Goal: Transaction & Acquisition: Purchase product/service

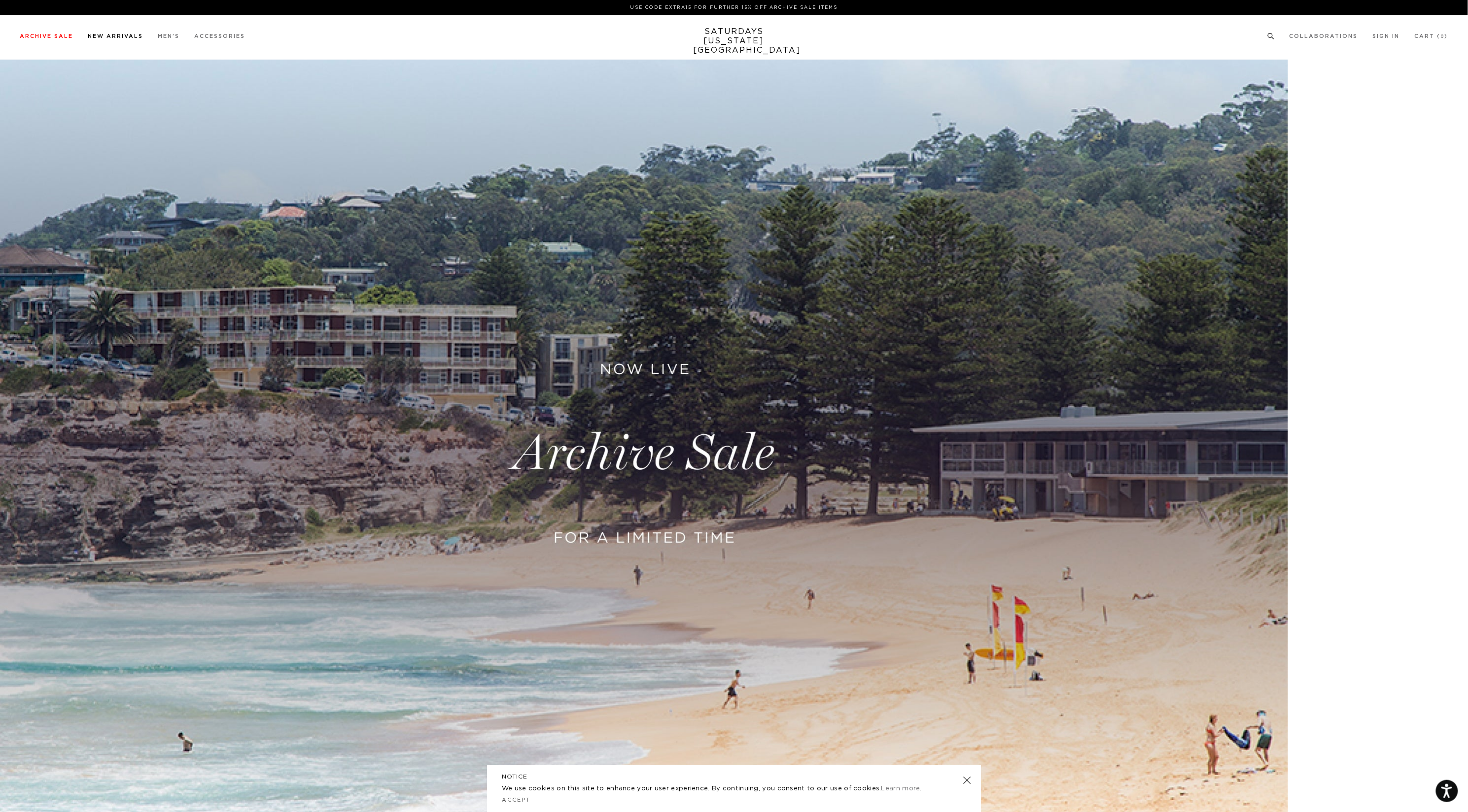
click at [128, 39] on link "New Arrivals" at bounding box center [115, 36] width 55 height 5
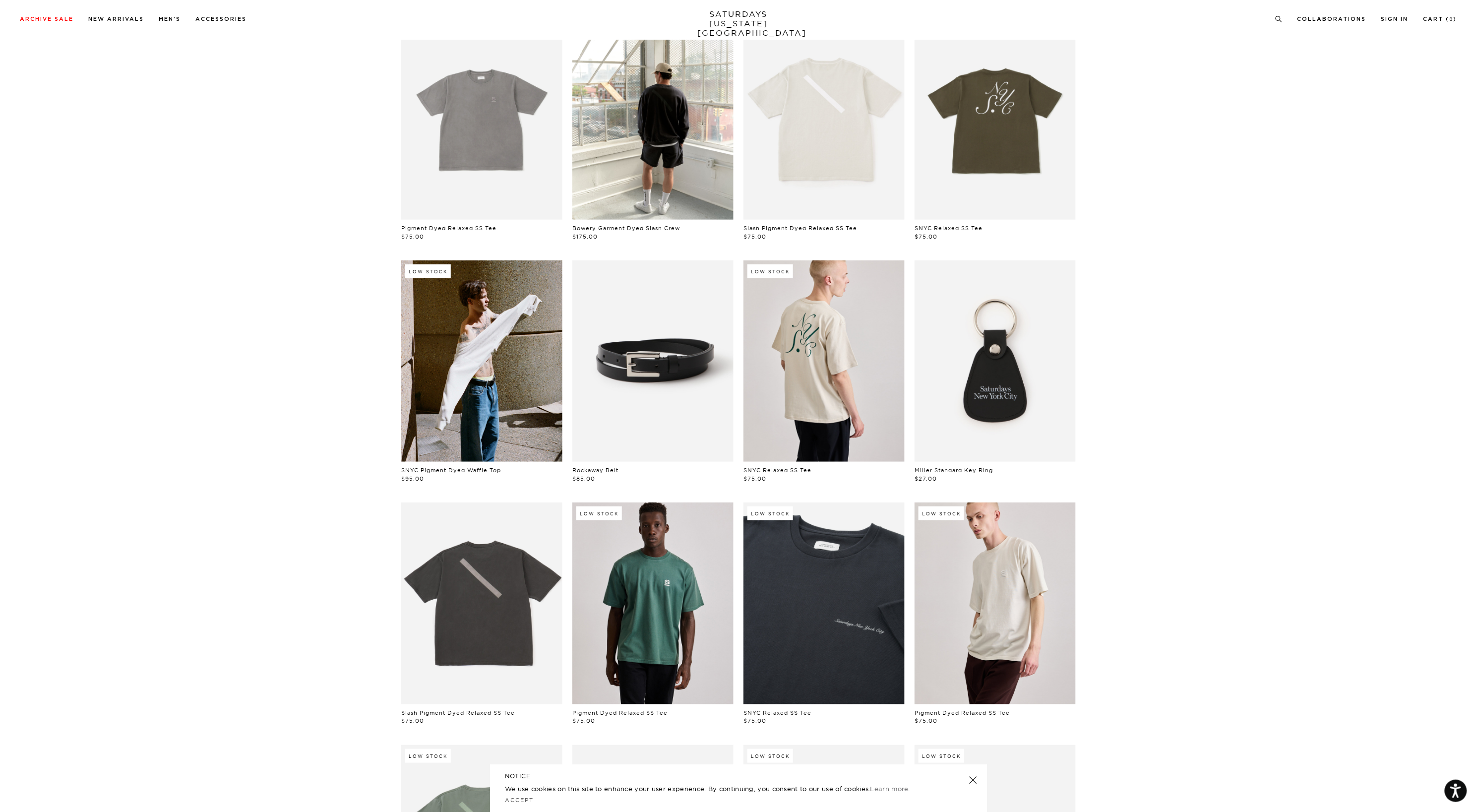
scroll to position [106, 0]
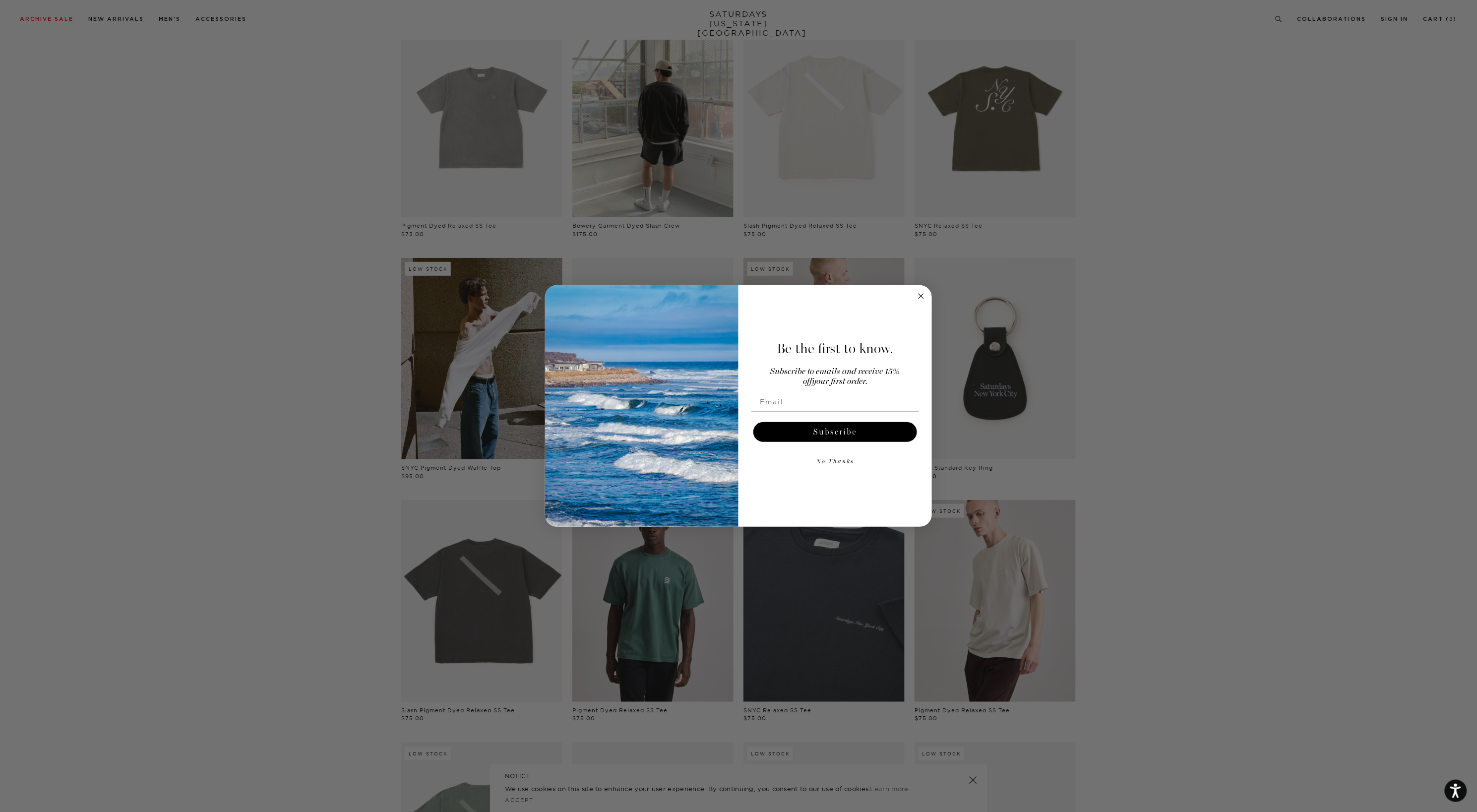
click at [924, 297] on circle "Close dialog" at bounding box center [921, 296] width 11 height 11
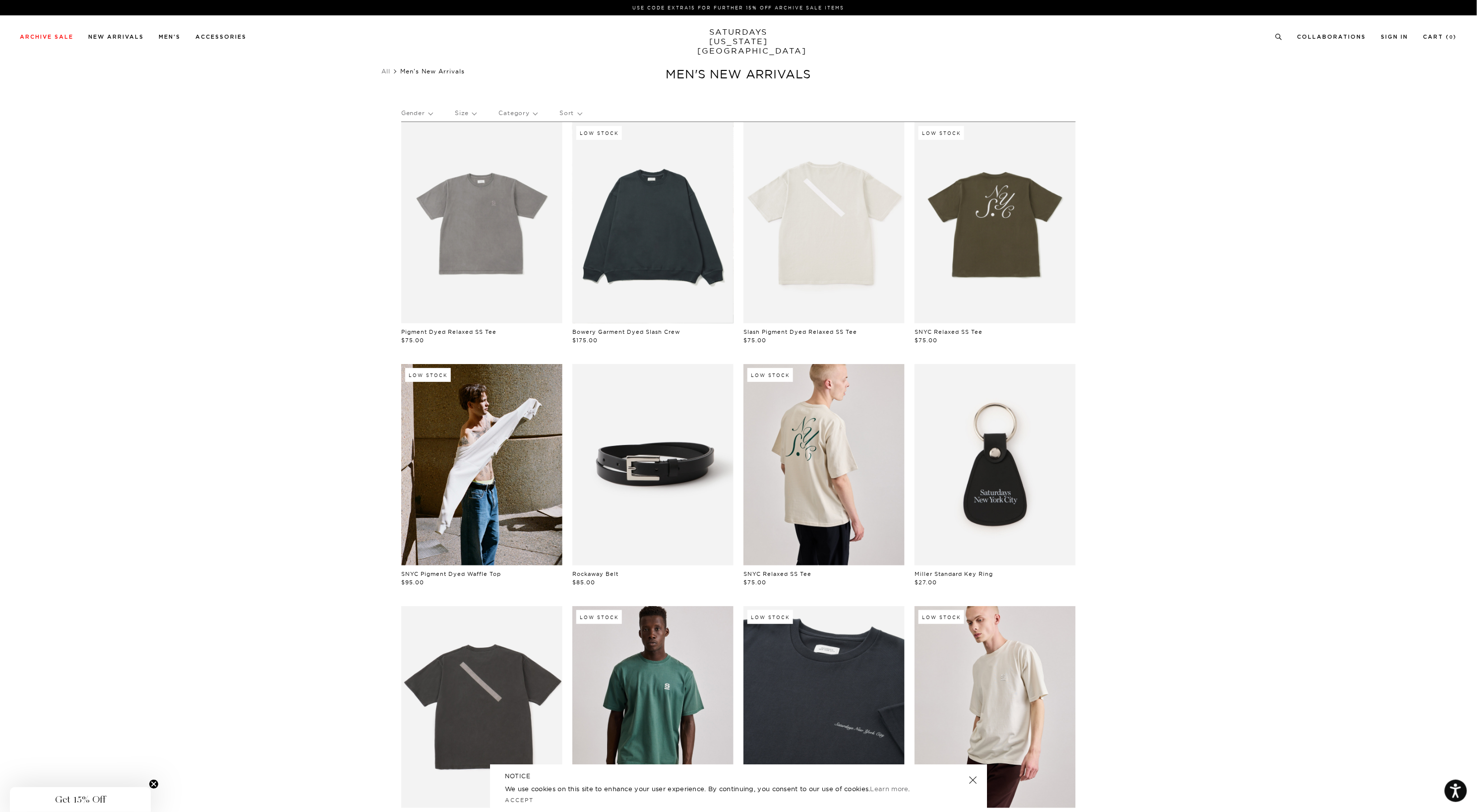
scroll to position [0, 6]
click at [654, 228] on link at bounding box center [652, 222] width 161 height 201
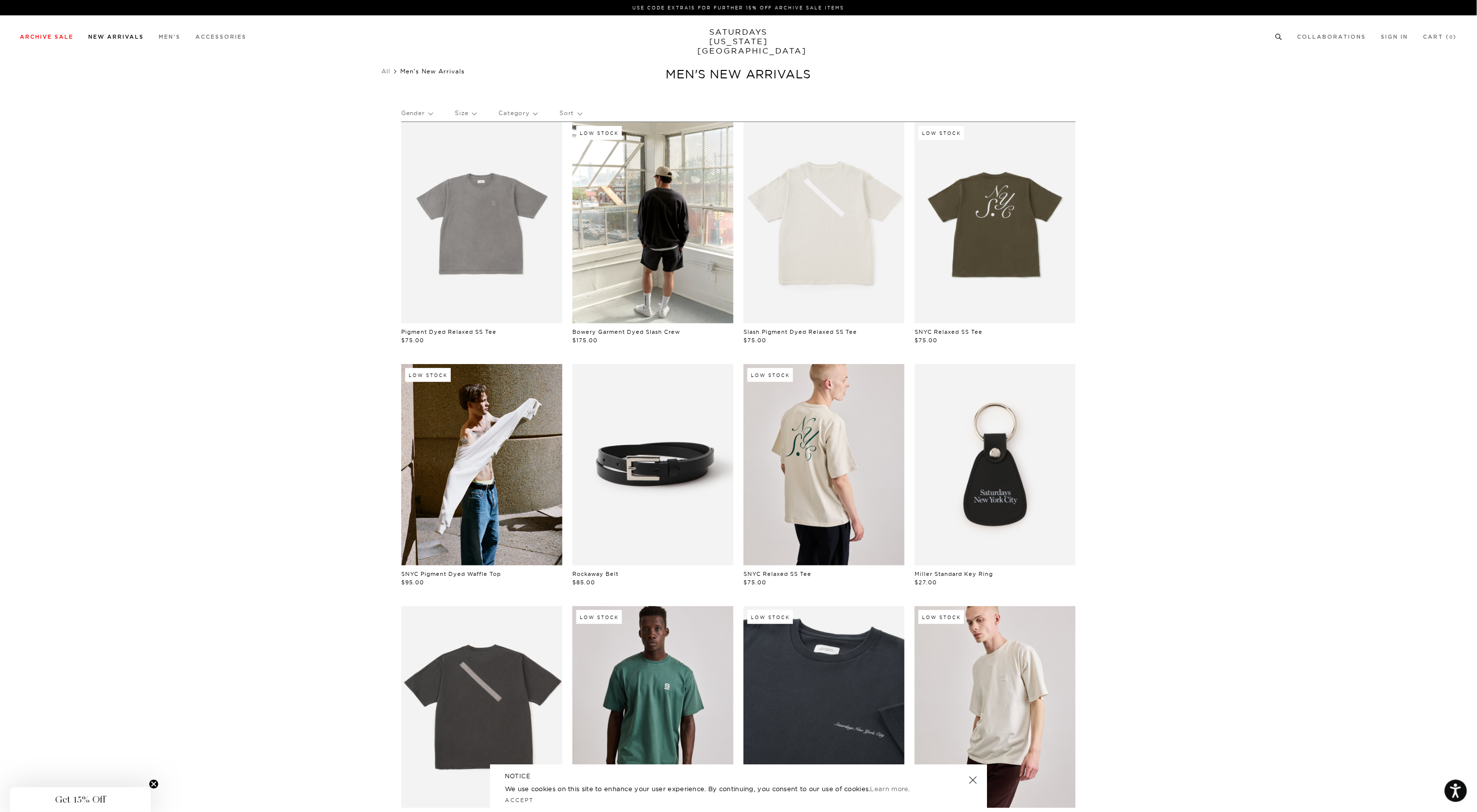
click at [130, 38] on link "New Arrivals" at bounding box center [116, 37] width 56 height 5
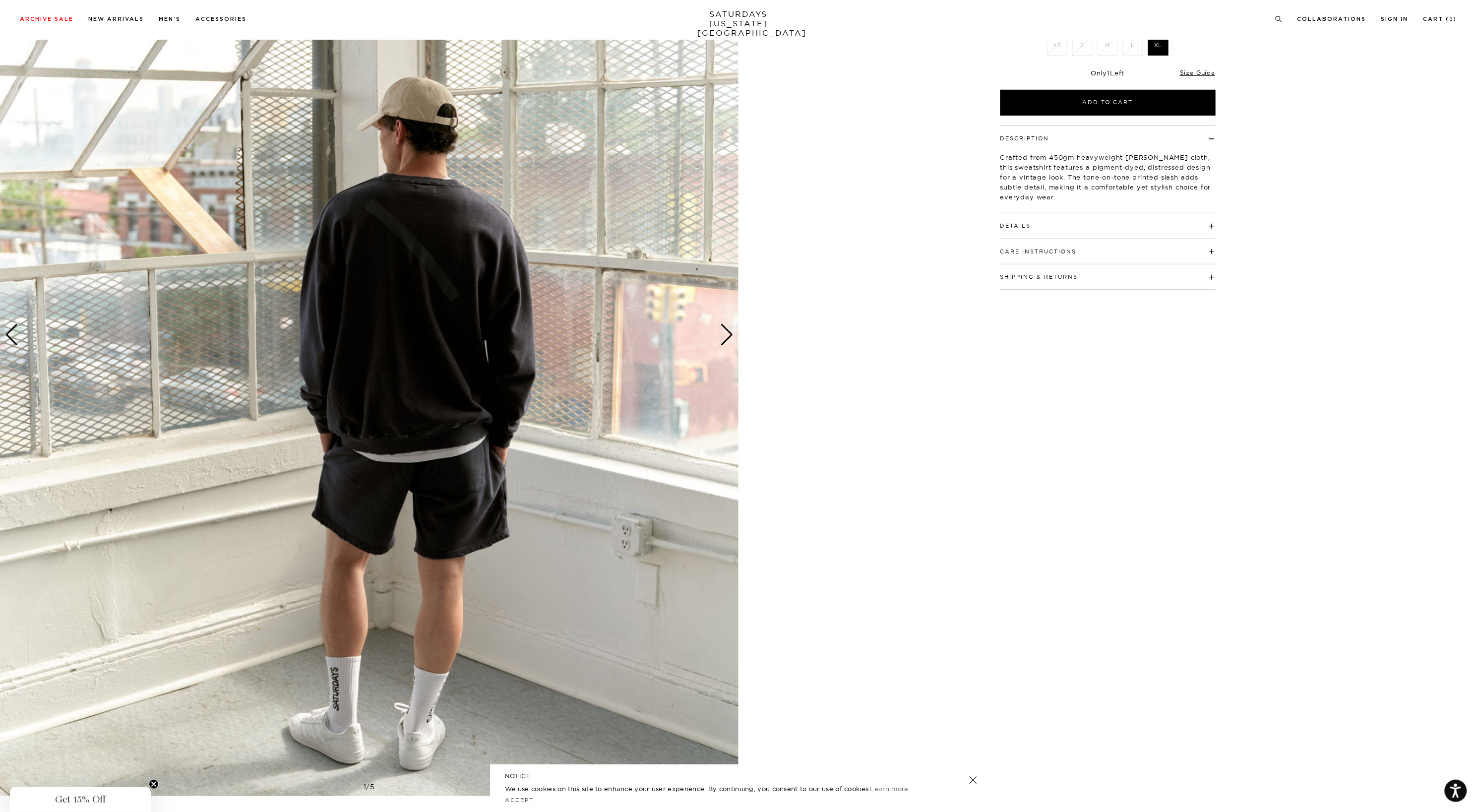
scroll to position [177, 0]
click at [975, 779] on link at bounding box center [973, 780] width 14 height 14
click at [727, 335] on div "Next slide" at bounding box center [727, 335] width 13 height 22
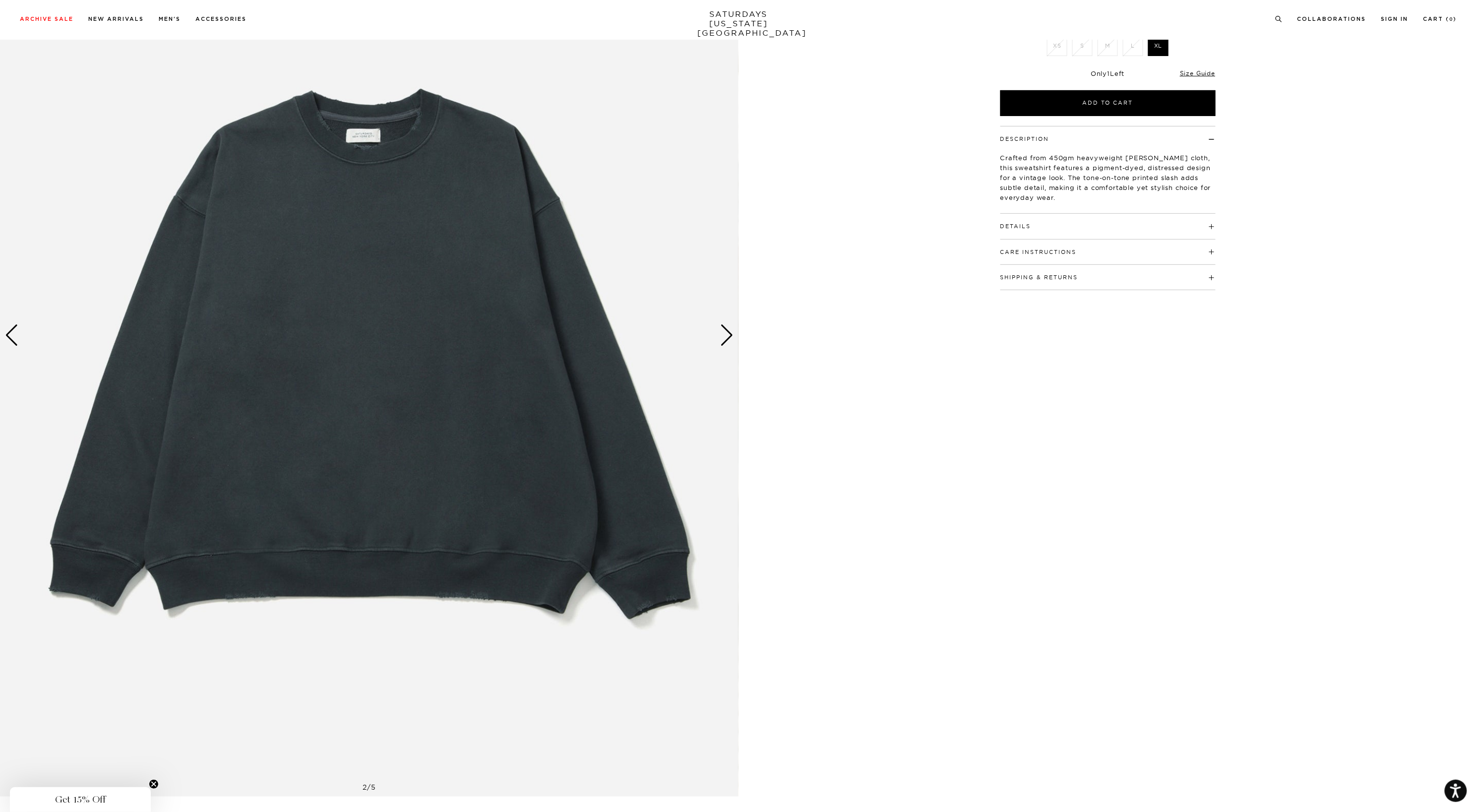
click at [727, 335] on div "Next slide" at bounding box center [727, 335] width 13 height 22
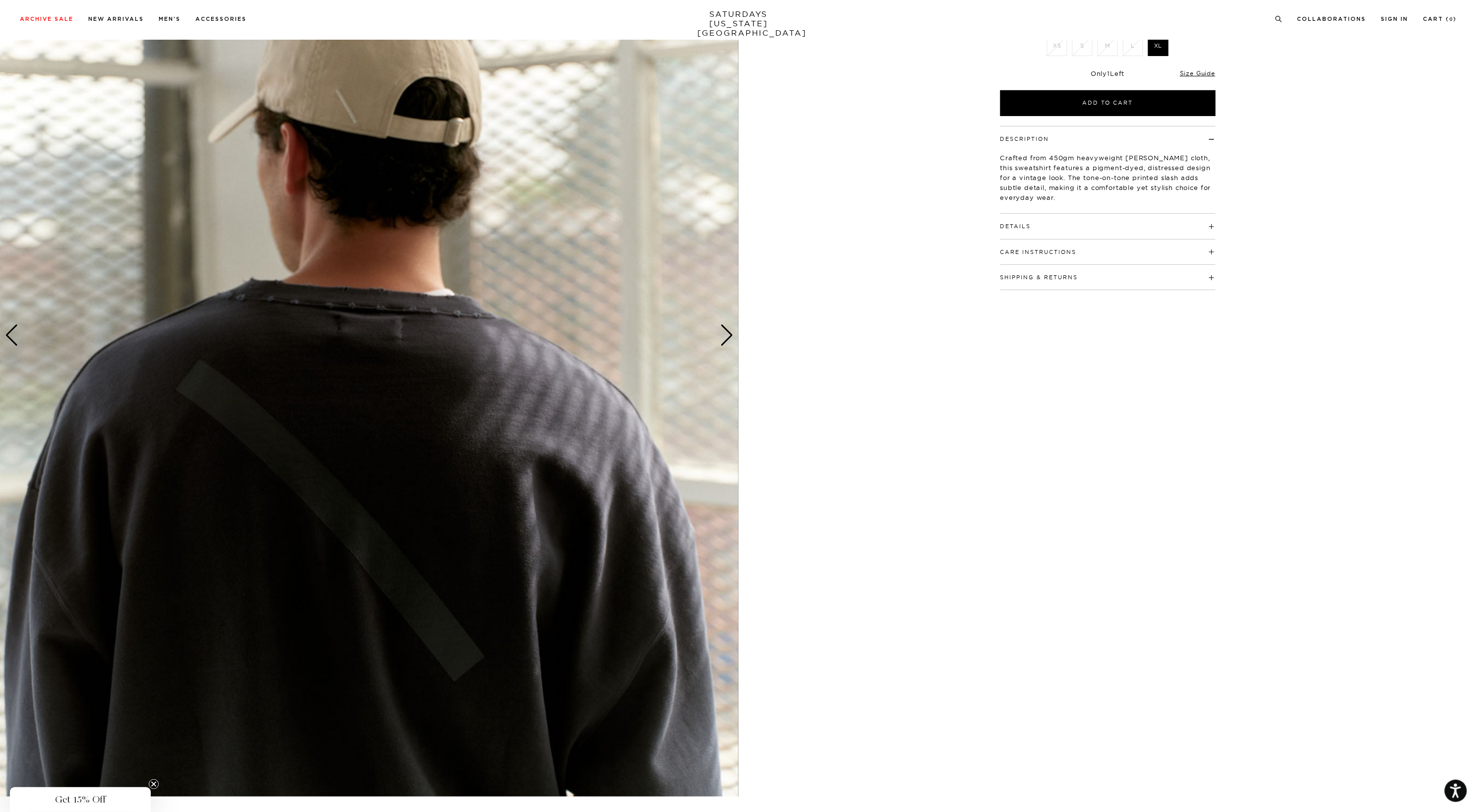
click at [727, 335] on div "Next slide" at bounding box center [727, 335] width 13 height 22
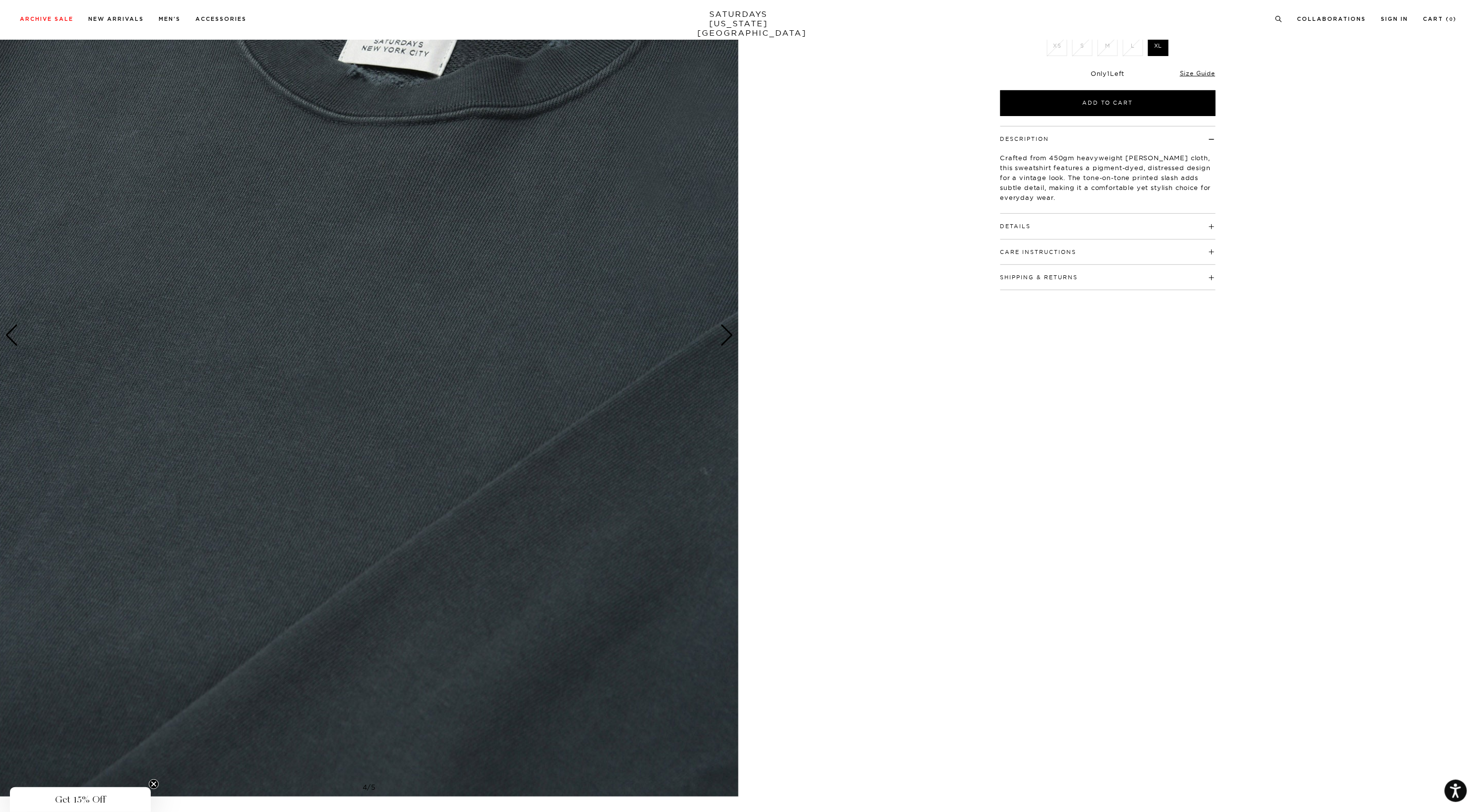
click at [727, 335] on div "Next slide" at bounding box center [727, 335] width 13 height 22
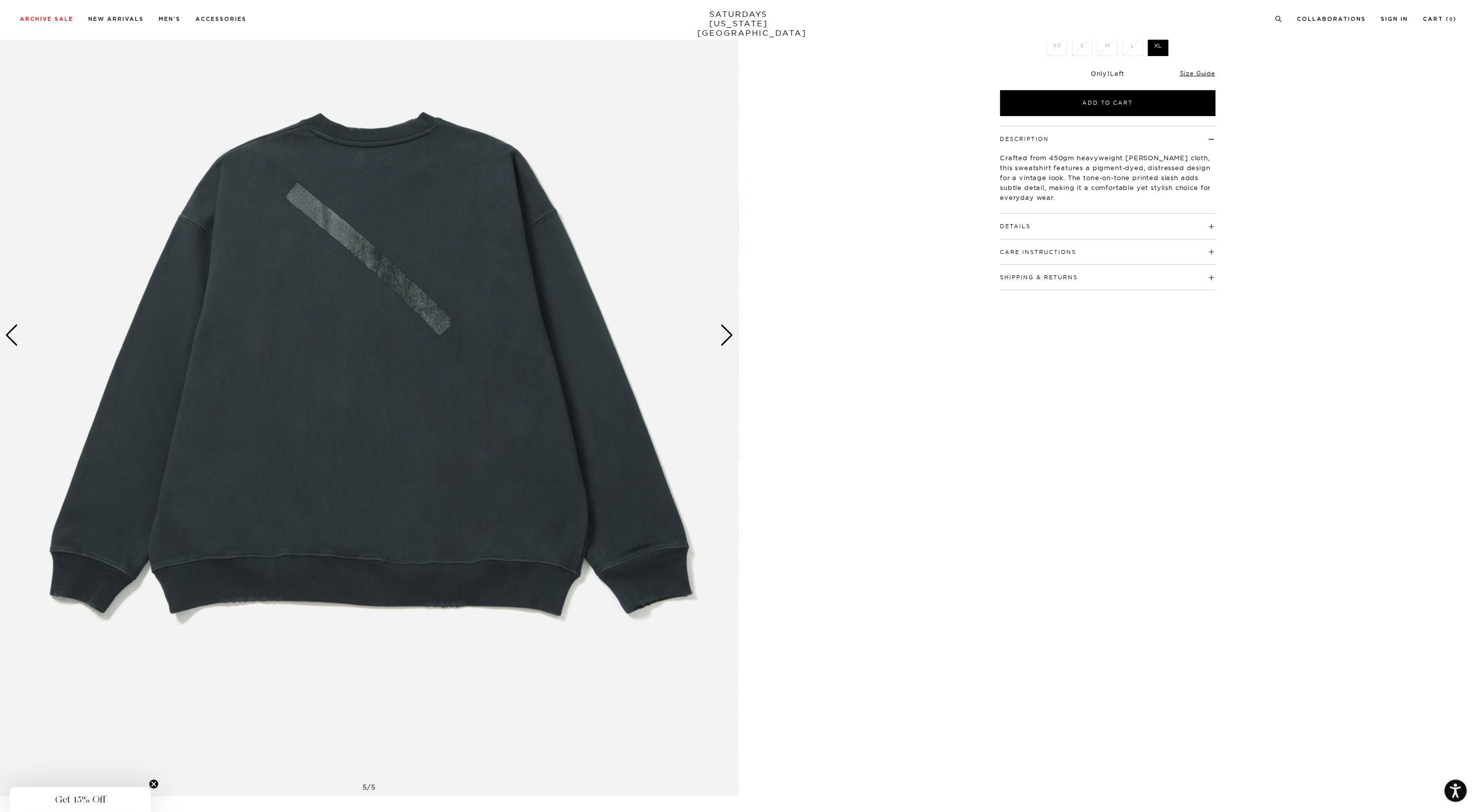
click at [727, 335] on div "Next slide" at bounding box center [727, 335] width 13 height 22
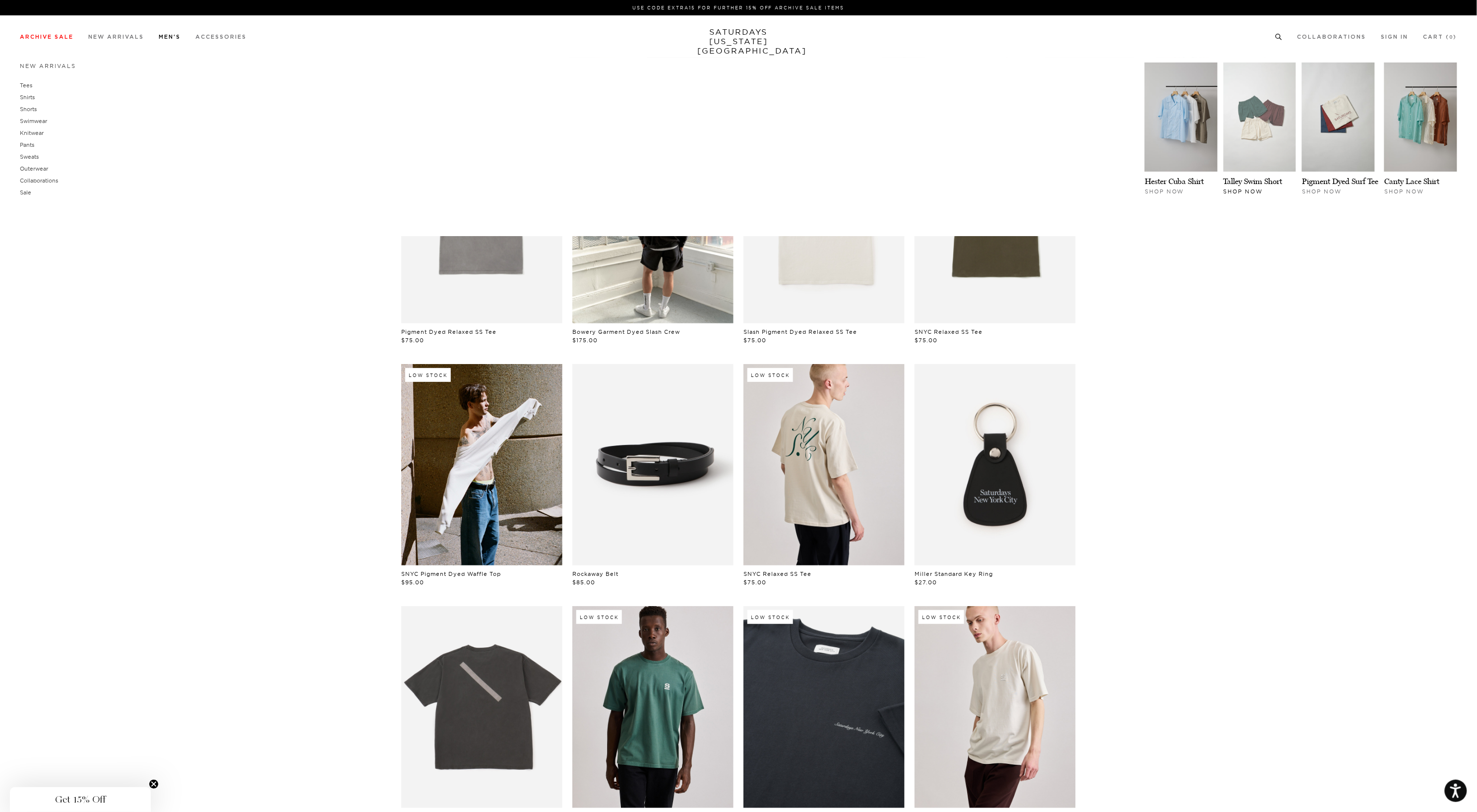
click at [1262, 123] on img at bounding box center [1259, 117] width 73 height 109
